Goal: Navigation & Orientation: Find specific page/section

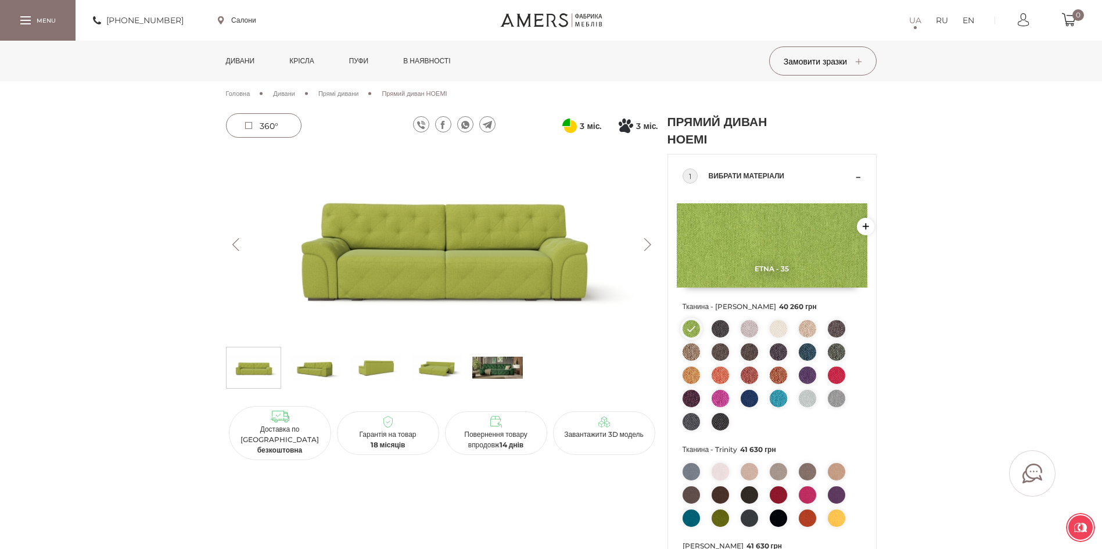
click at [247, 60] on link "Дивани" at bounding box center [240, 61] width 46 height 41
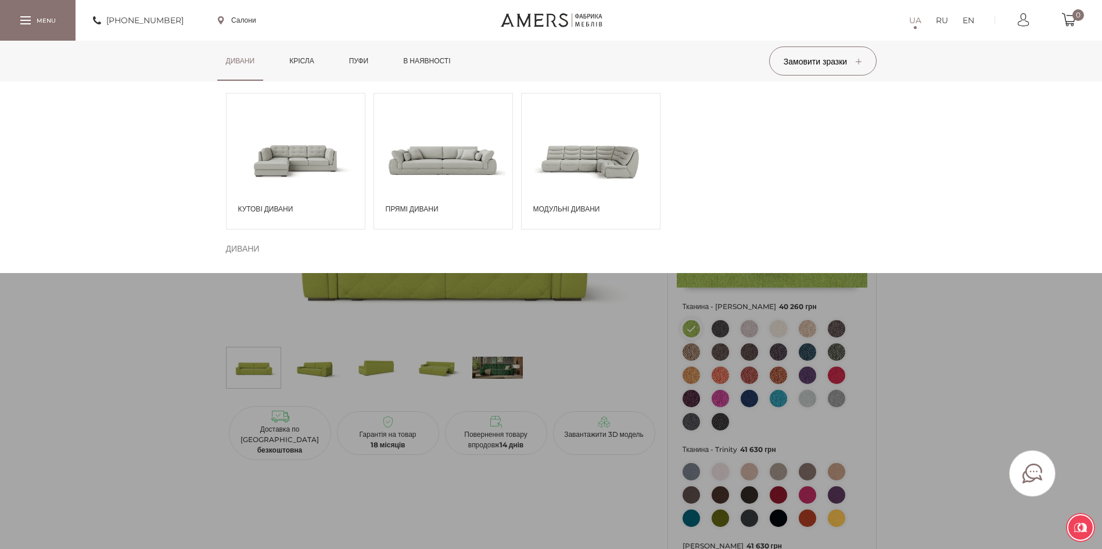
click at [429, 175] on span at bounding box center [443, 160] width 138 height 81
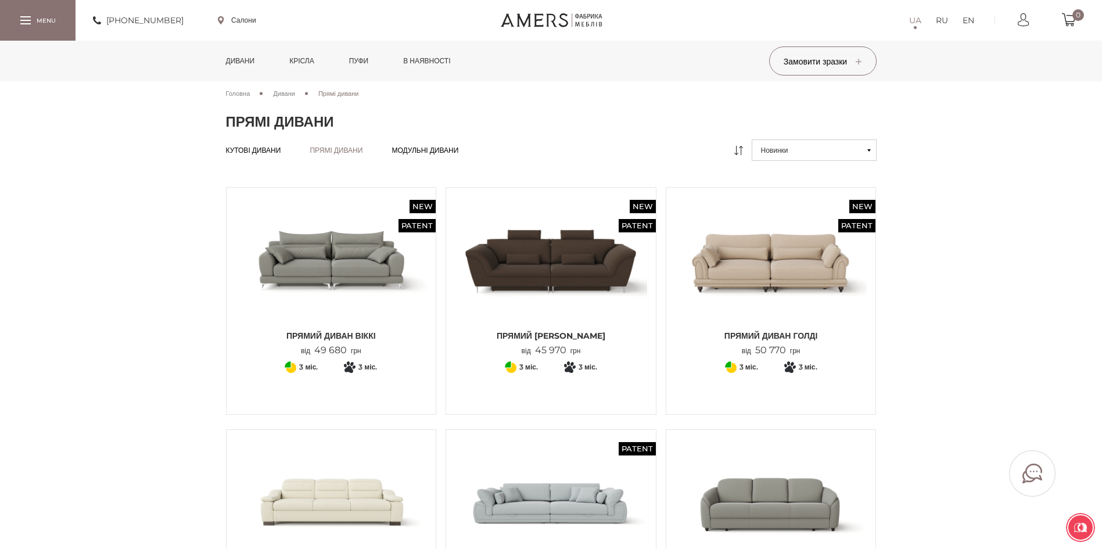
click at [244, 57] on link "Дивани" at bounding box center [240, 61] width 46 height 41
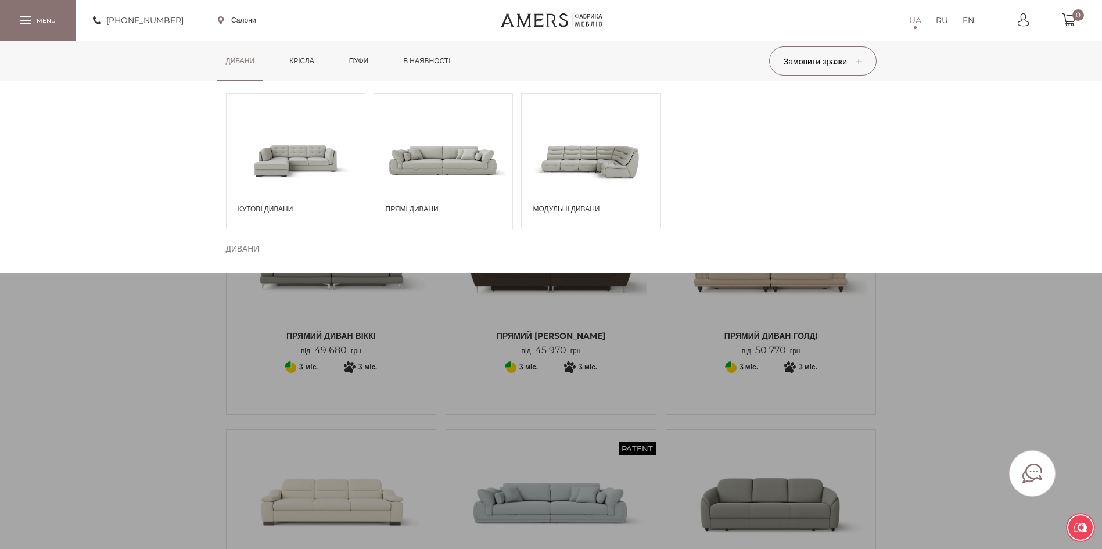
click at [302, 164] on span at bounding box center [296, 160] width 138 height 81
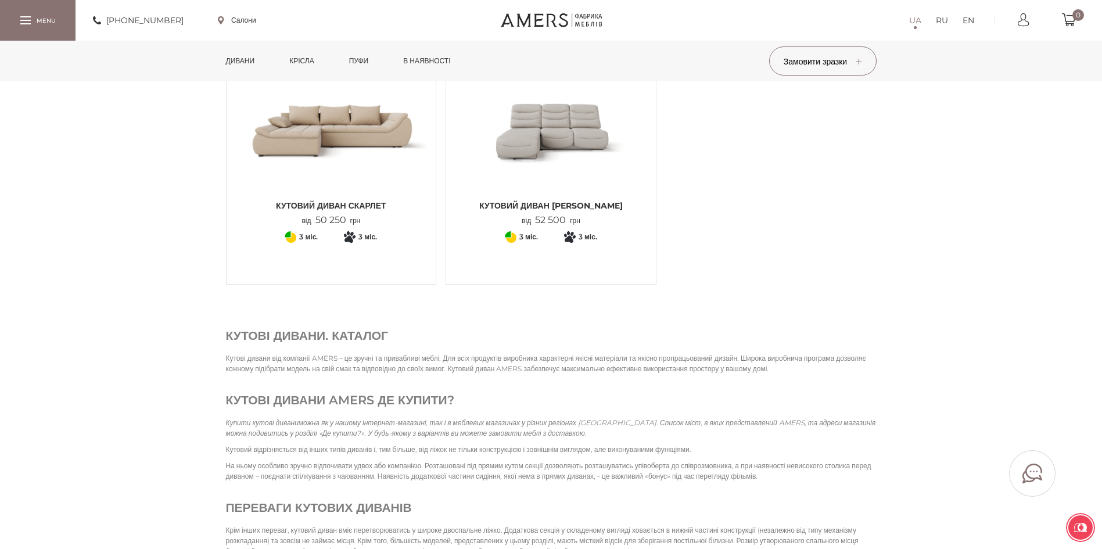
scroll to position [1743, 0]
